Goal: Task Accomplishment & Management: Manage account settings

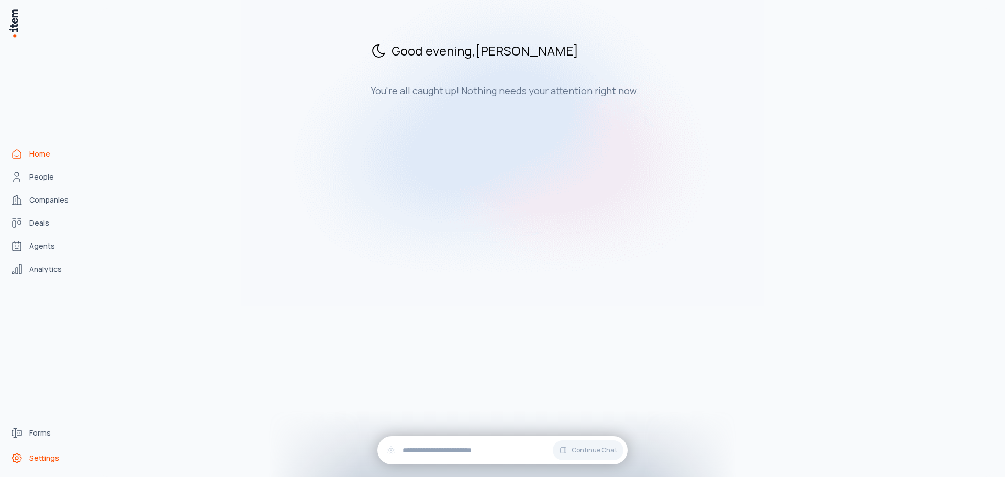
click at [25, 461] on link "Settings" at bounding box center [46, 458] width 80 height 21
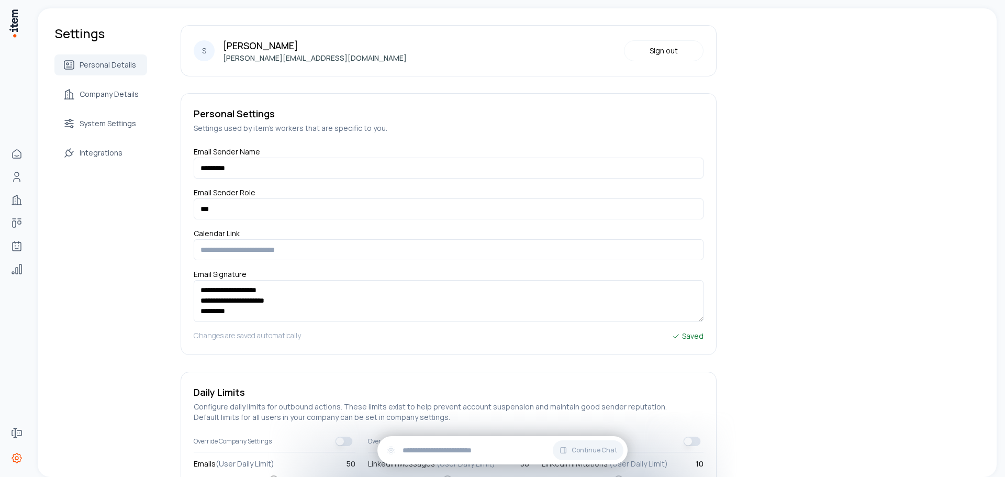
scroll to position [111, 0]
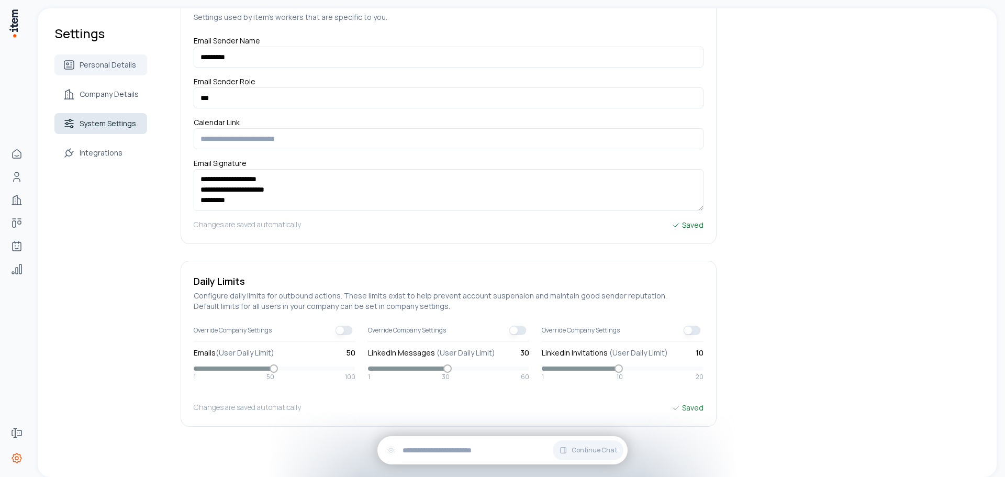
click at [104, 128] on span "System Settings" at bounding box center [108, 123] width 57 height 10
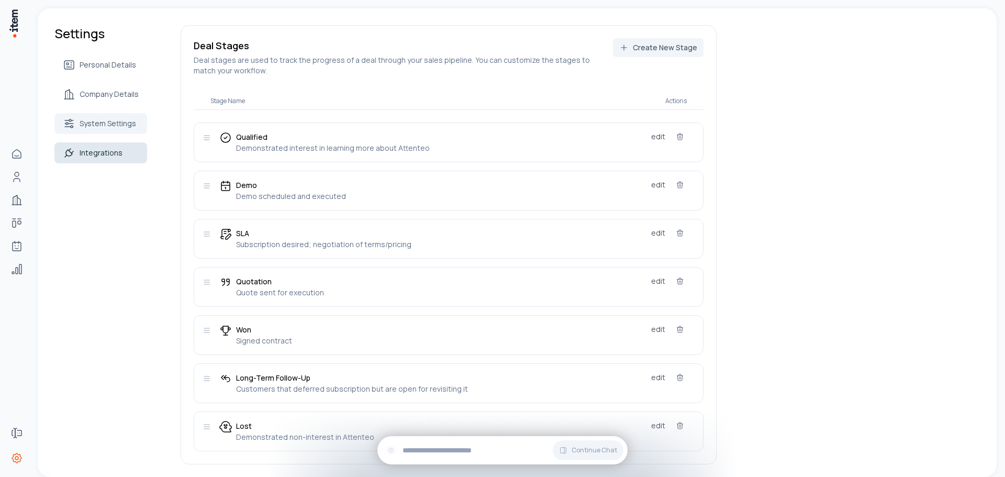
click at [100, 159] on link "Integrations" at bounding box center [100, 152] width 93 height 21
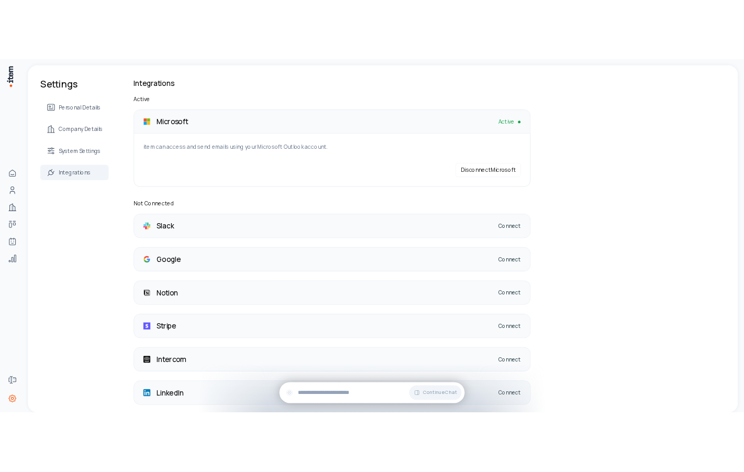
scroll to position [40, 0]
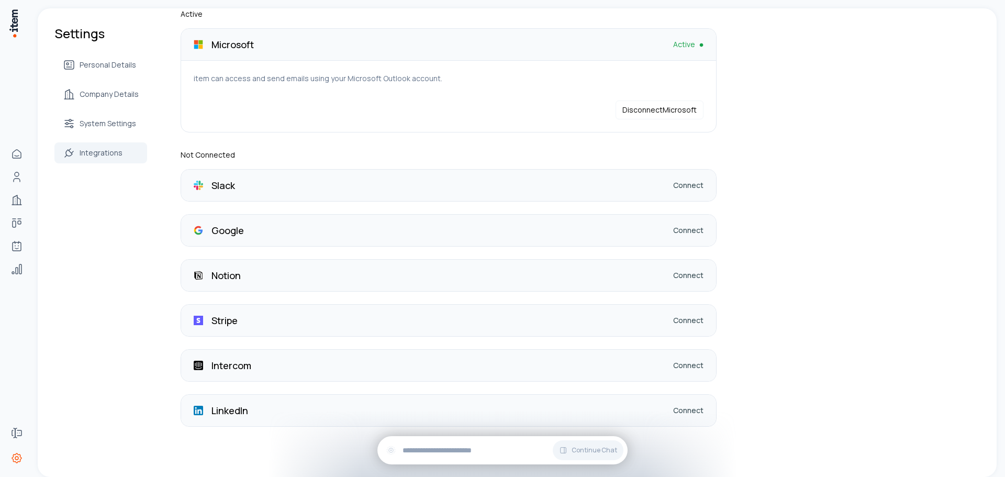
click at [234, 448] on div "Settings Personal Details Company Details System Settings Integrations Integrat…" at bounding box center [517, 223] width 959 height 508
click at [692, 409] on link "Connect" at bounding box center [688, 410] width 30 height 10
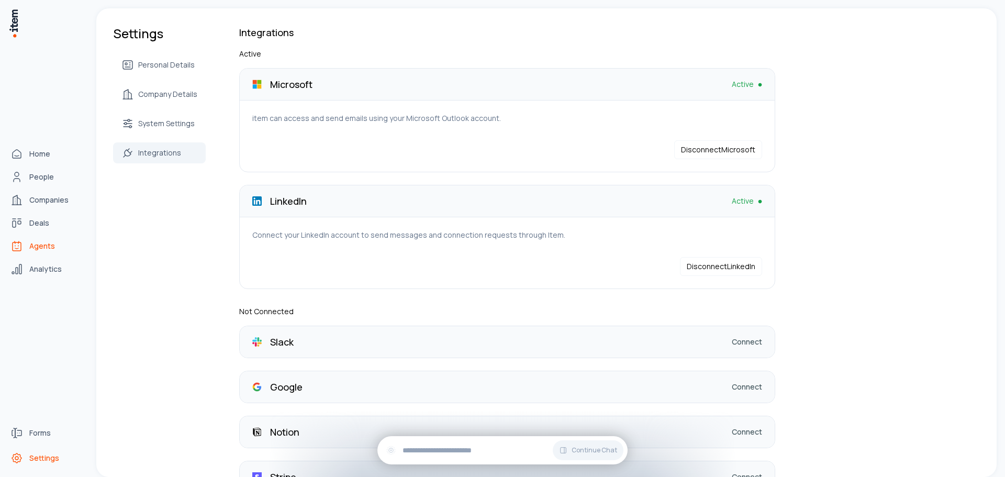
click at [43, 247] on span "Agents" at bounding box center [42, 246] width 26 height 10
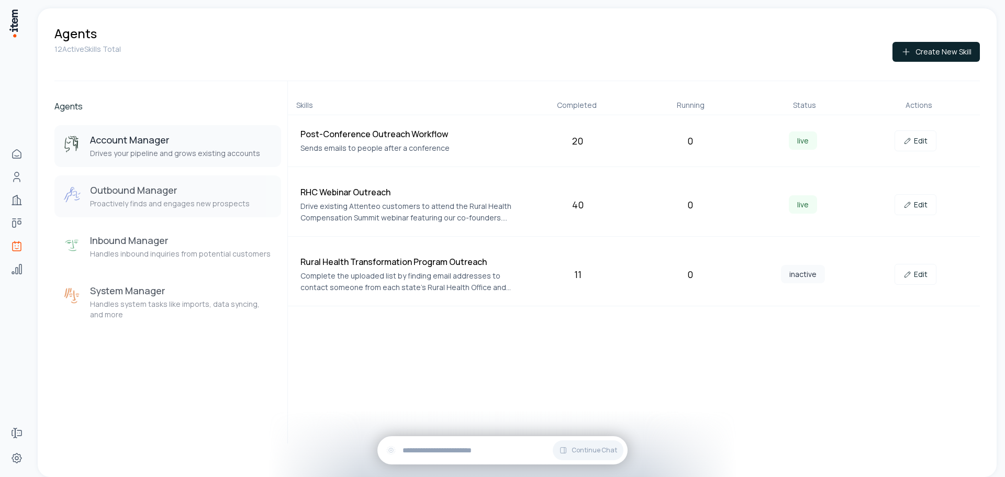
click at [138, 190] on h3 "Outbound Manager" at bounding box center [170, 190] width 160 height 13
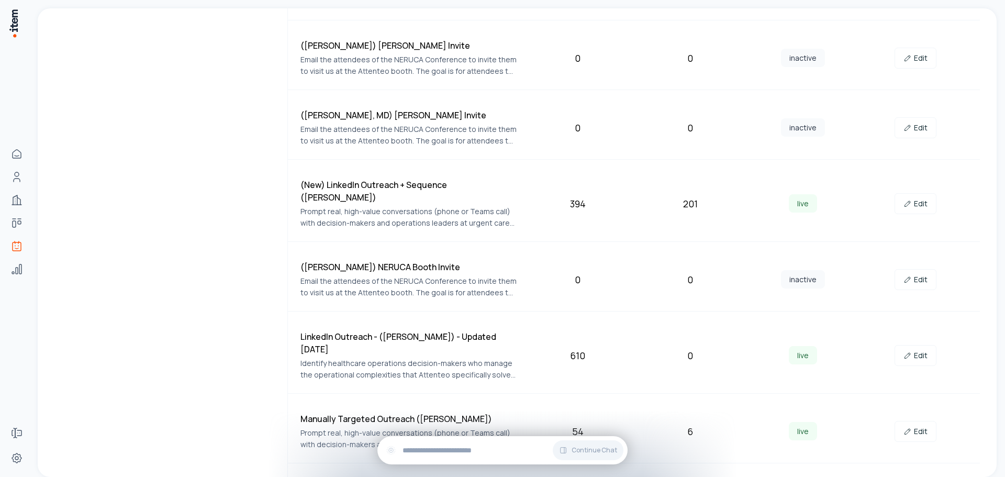
scroll to position [851, 0]
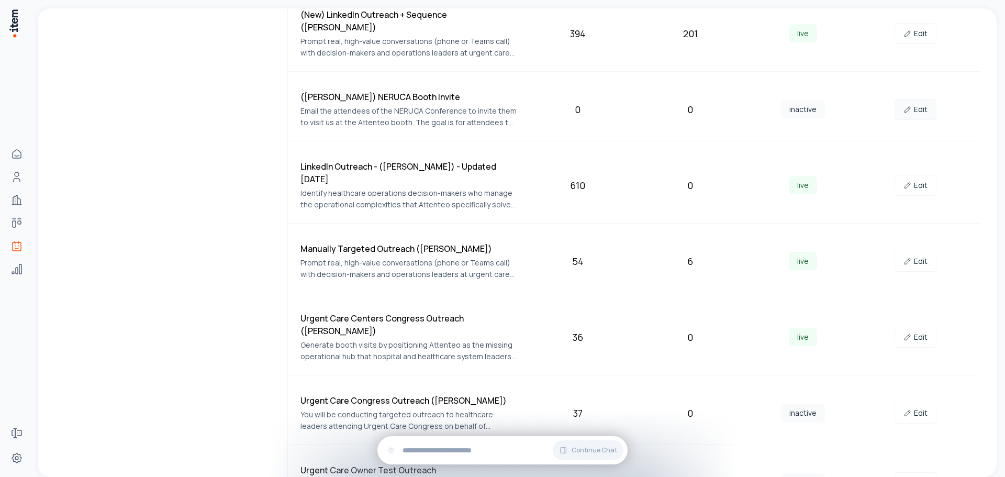
click at [744, 99] on link "Edit" at bounding box center [916, 109] width 42 height 21
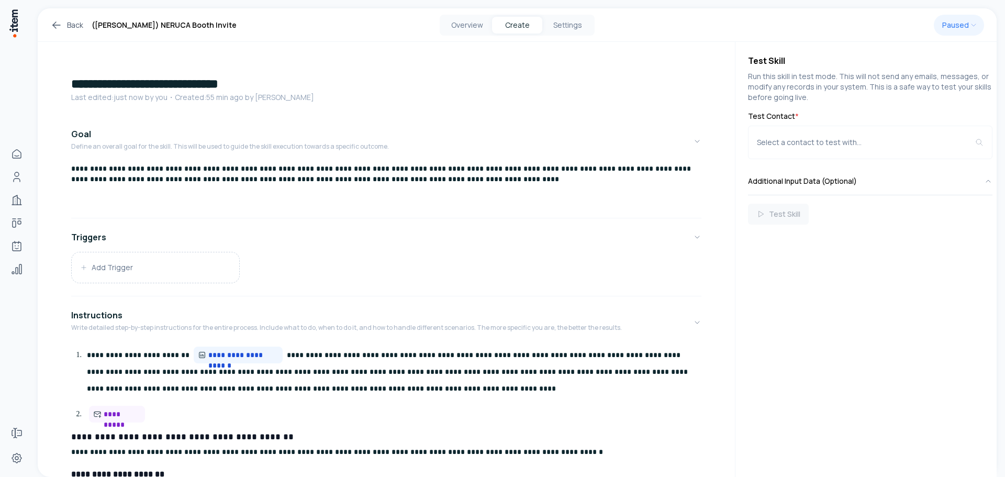
click at [76, 26] on link "Back" at bounding box center [66, 25] width 33 height 13
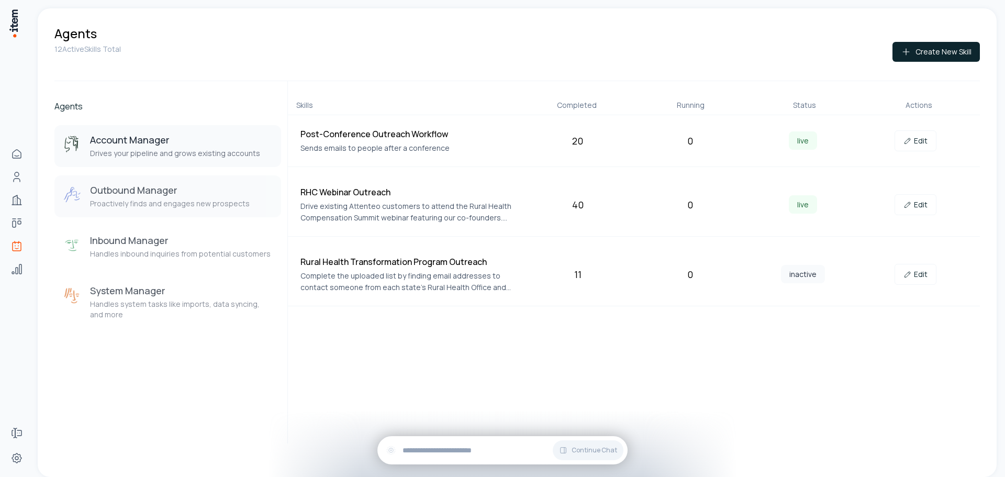
click at [181, 203] on p "Proactively finds and engages new prospects" at bounding box center [170, 203] width 160 height 10
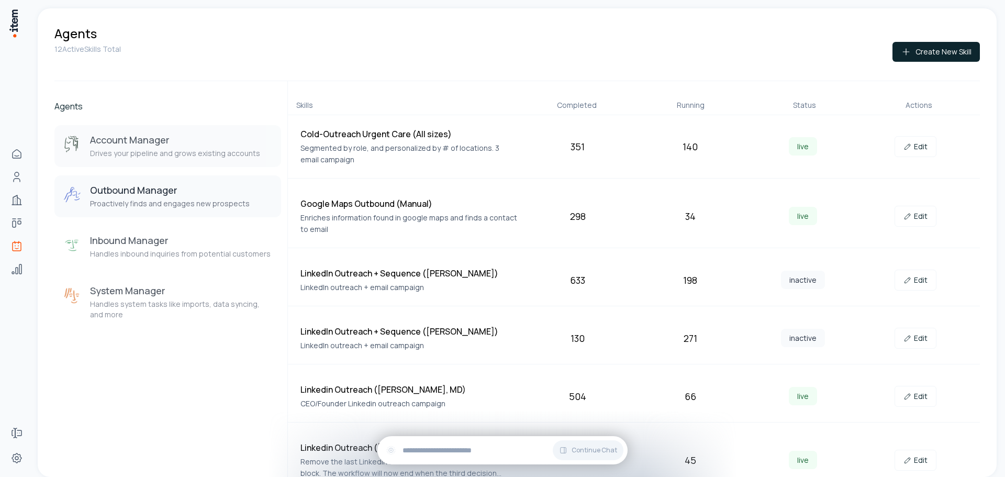
click at [160, 143] on h3 "Account Manager" at bounding box center [175, 140] width 170 height 13
